Goal: Transaction & Acquisition: Purchase product/service

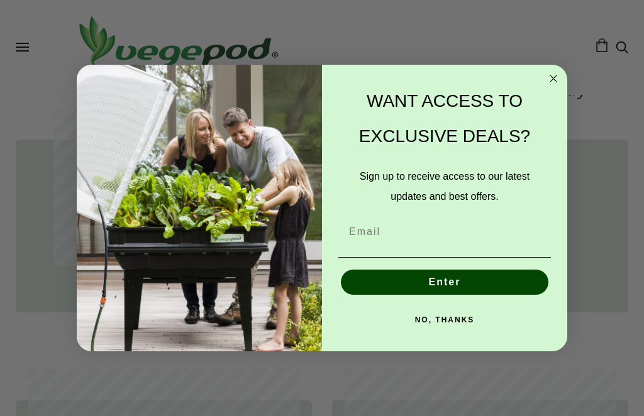
scroll to position [0, 200]
click at [454, 317] on button "NO, THANKS" at bounding box center [444, 319] width 212 height 25
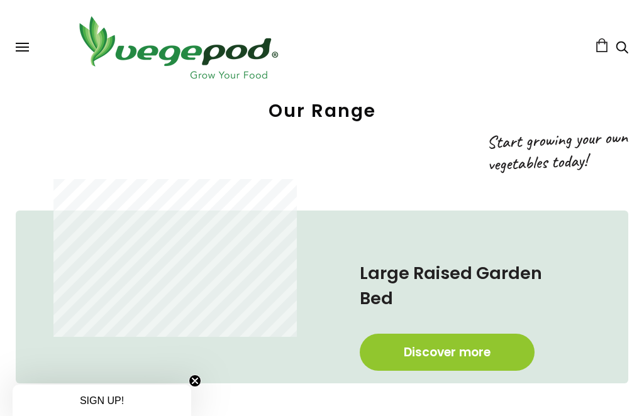
scroll to position [454, 0]
click at [456, 334] on link "Discover more" at bounding box center [447, 352] width 175 height 37
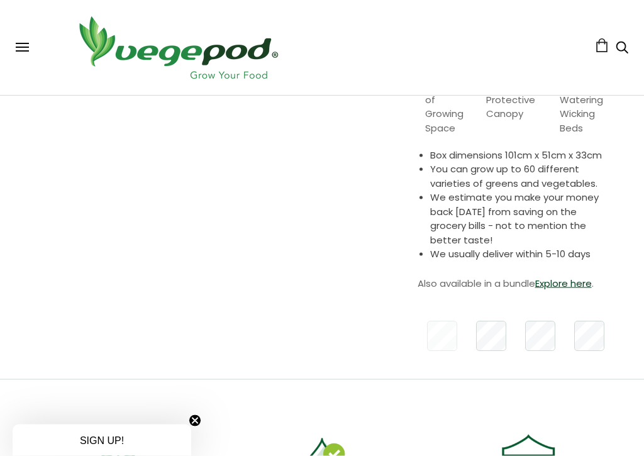
scroll to position [340, 0]
click at [566, 284] on link "Explore here" at bounding box center [563, 282] width 57 height 13
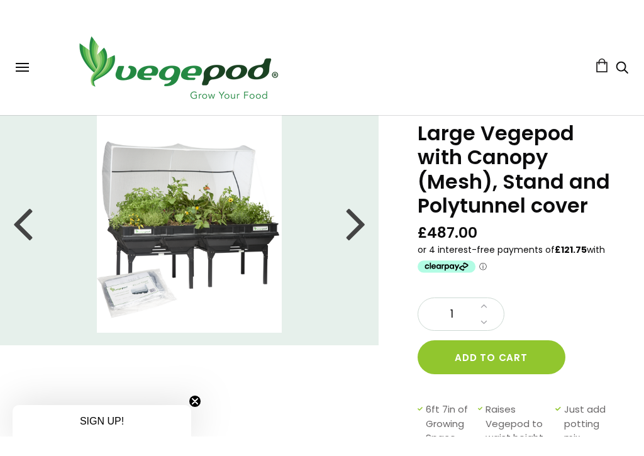
scroll to position [41, 0]
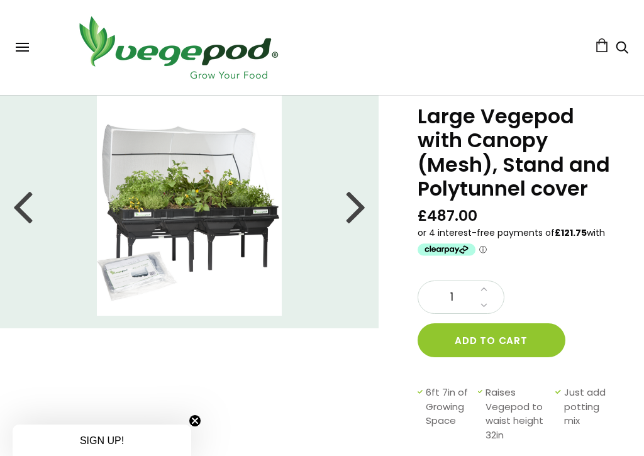
click at [360, 204] on div at bounding box center [356, 205] width 20 height 57
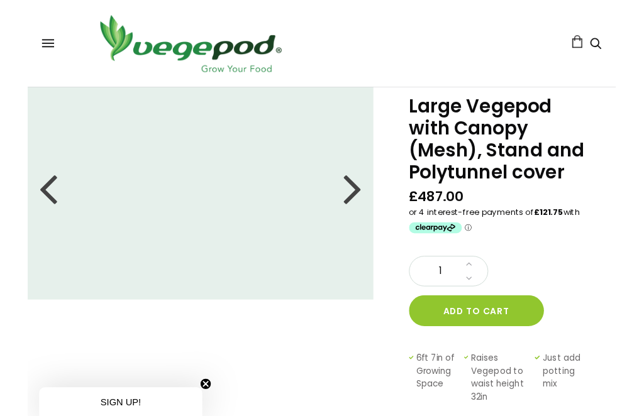
scroll to position [0, 0]
